Goal: Book appointment/travel/reservation

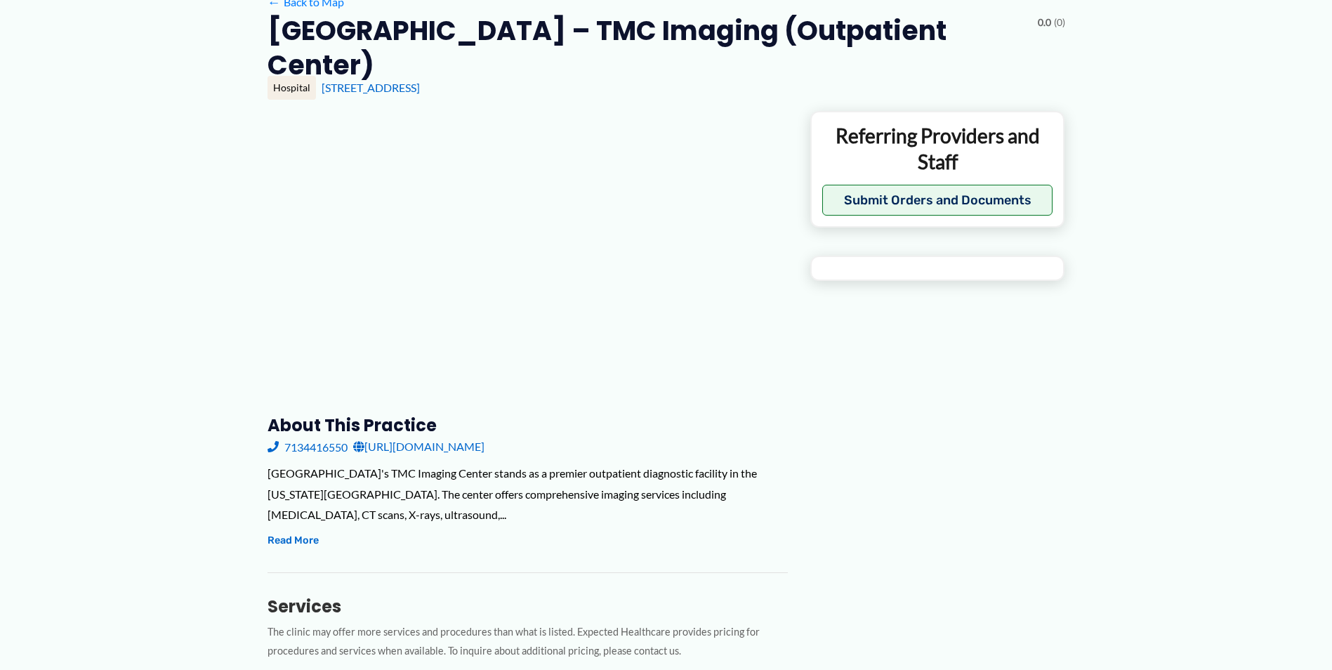
scroll to position [140, 0]
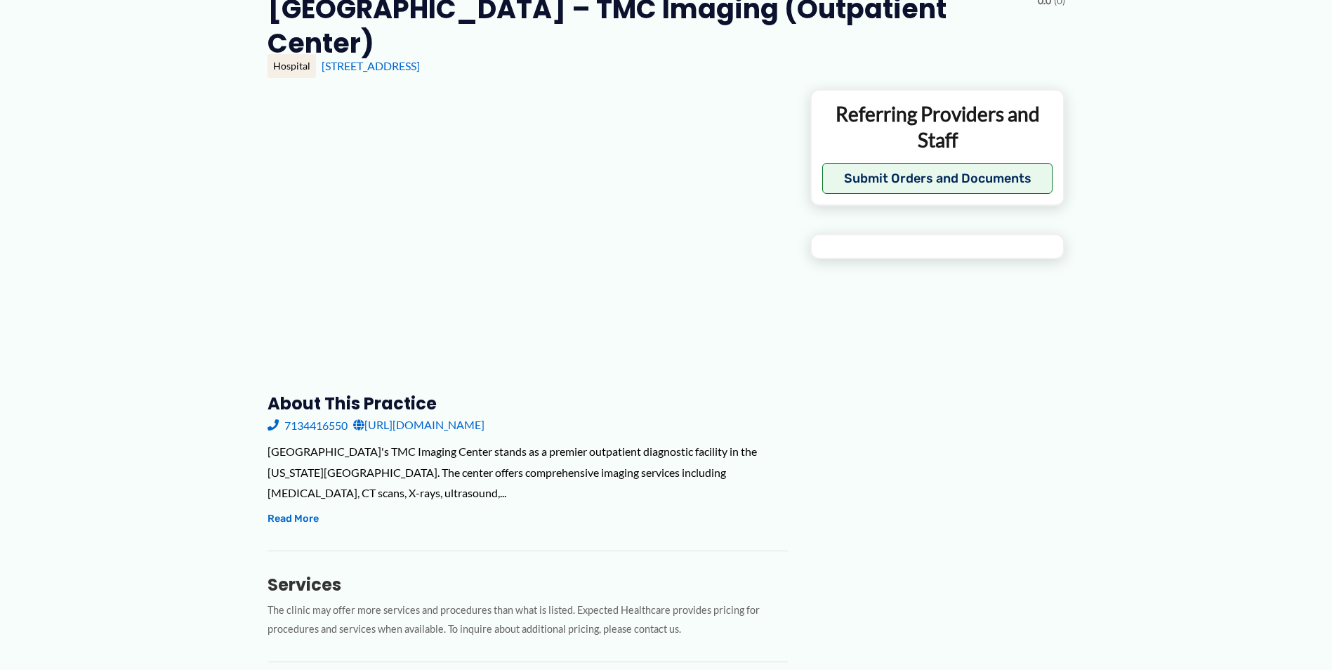
type input "**********"
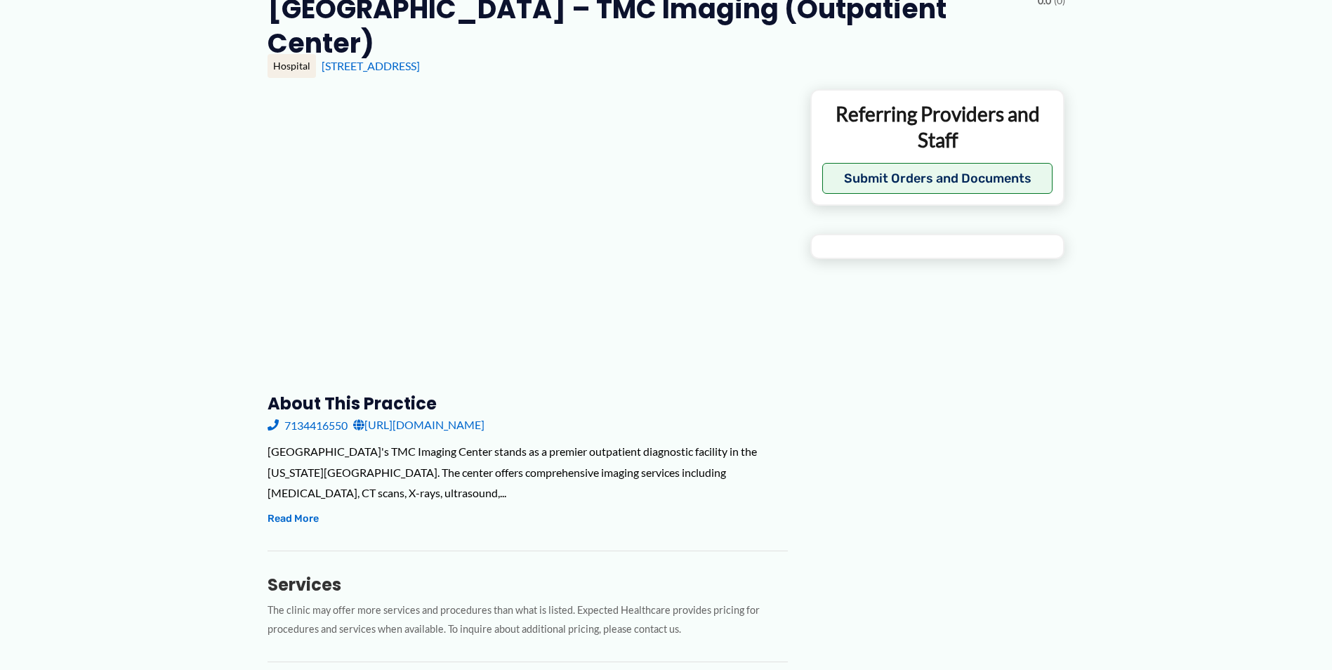
type input "**********"
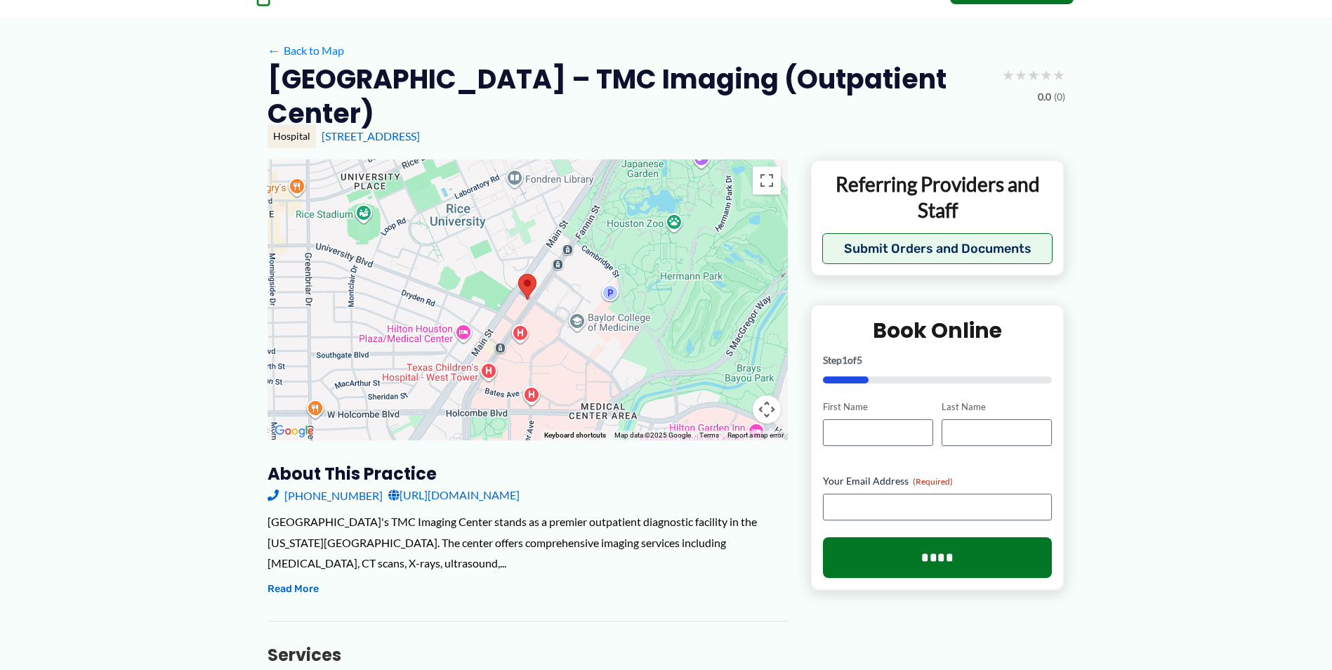
scroll to position [0, 0]
